Goal: Information Seeking & Learning: Check status

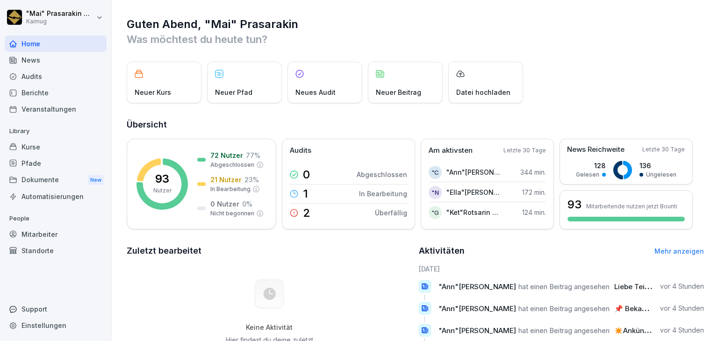
click at [35, 92] on div "Berichte" at bounding box center [56, 93] width 102 height 16
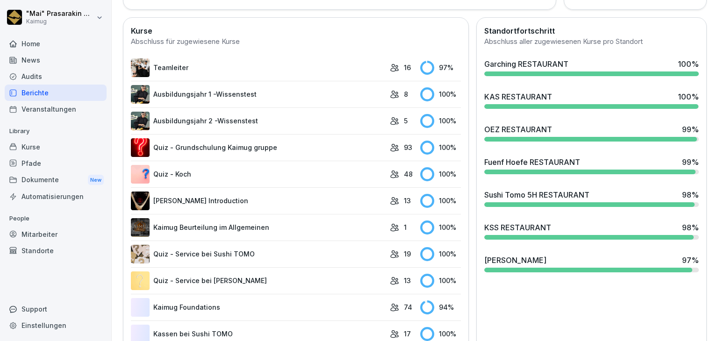
scroll to position [280, 0]
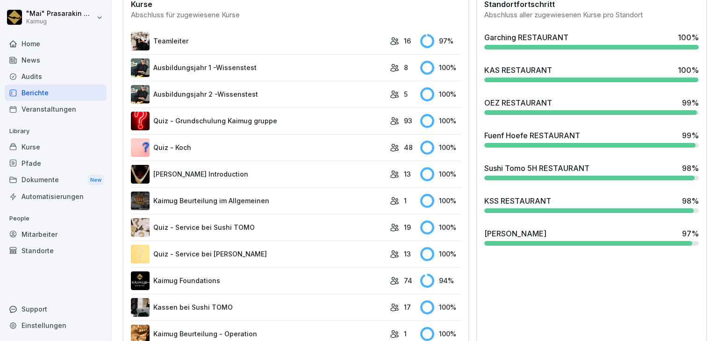
click at [558, 243] on div at bounding box center [588, 243] width 208 height 5
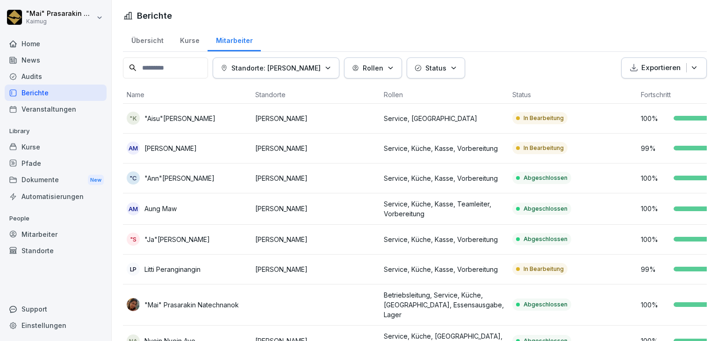
click at [638, 119] on td "100 %" at bounding box center [701, 119] width 128 height 30
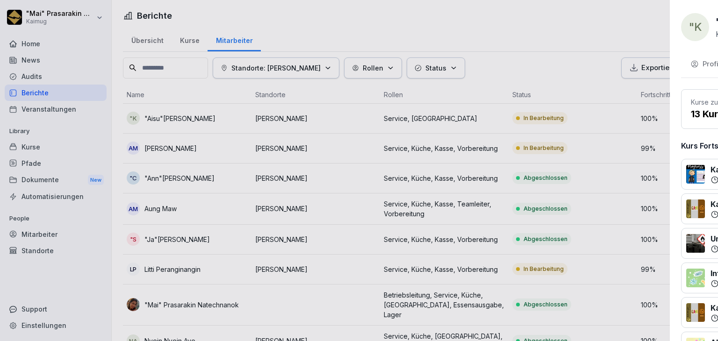
click at [370, 35] on div at bounding box center [359, 170] width 718 height 341
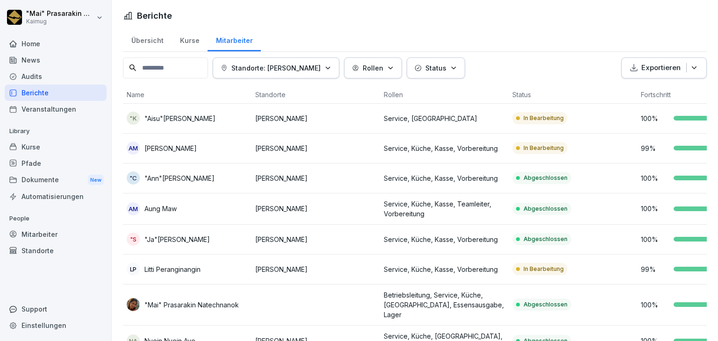
click at [142, 37] on div "Übersicht" at bounding box center [147, 40] width 49 height 24
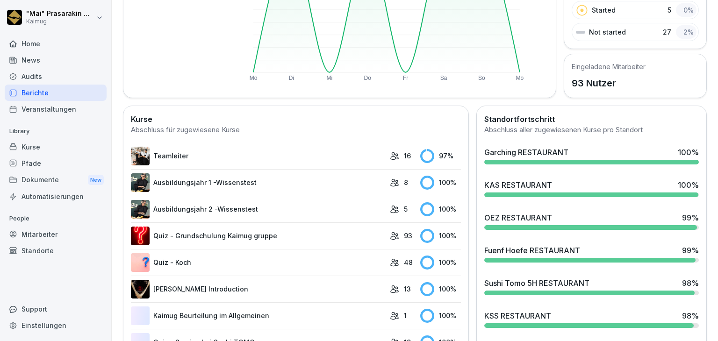
scroll to position [187, 0]
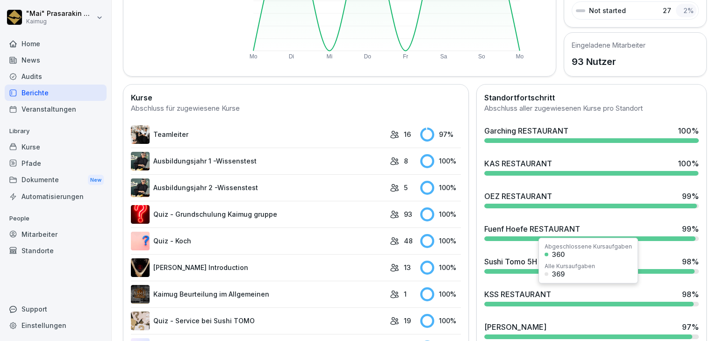
click at [514, 292] on div "KSS RESTAURANT" at bounding box center [517, 294] width 67 height 11
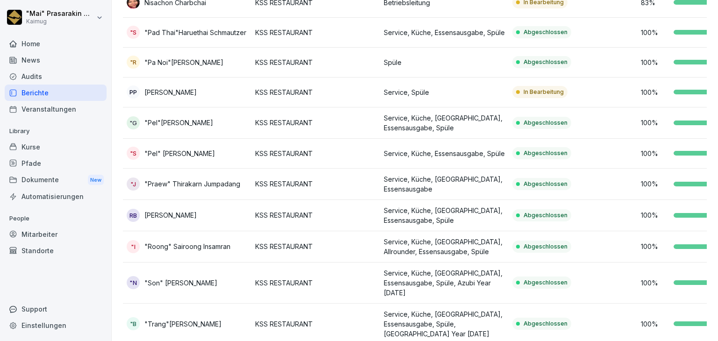
scroll to position [293, 0]
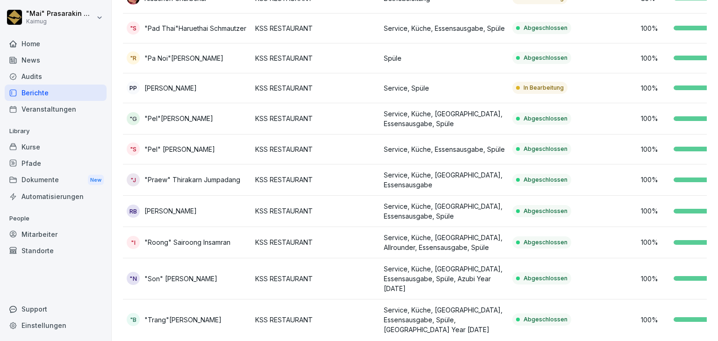
click at [536, 73] on td "In Bearbeitung" at bounding box center [572, 88] width 128 height 30
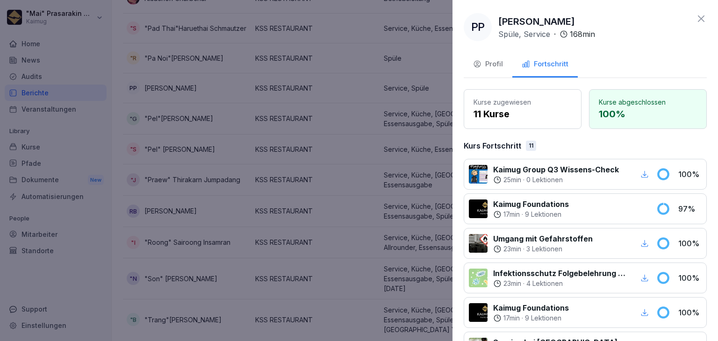
click at [658, 208] on icon at bounding box center [663, 209] width 10 height 10
click at [626, 212] on div at bounding box center [612, 209] width 76 height 21
click at [593, 210] on div at bounding box center [612, 209] width 76 height 21
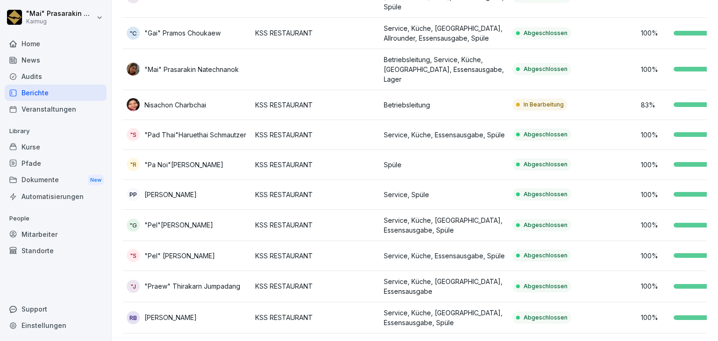
scroll to position [234, 0]
